Goal: Task Accomplishment & Management: Use online tool/utility

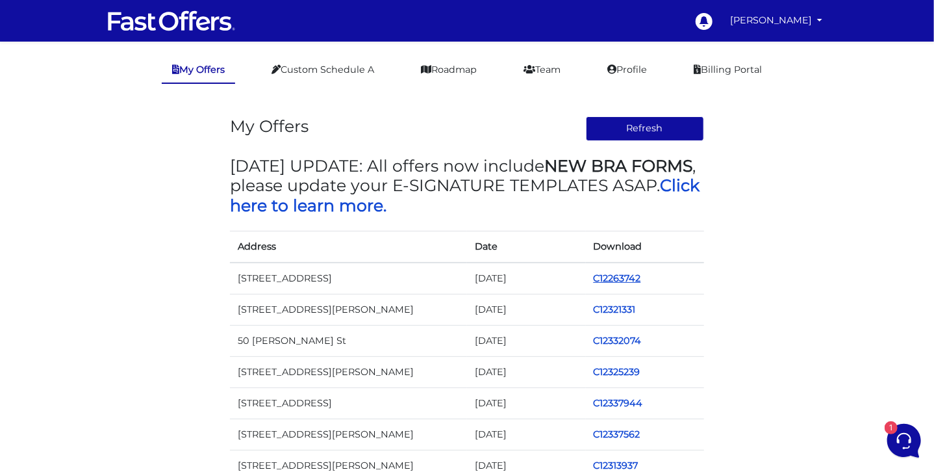
click at [608, 274] on link "C12263742" at bounding box center [617, 278] width 47 height 12
